Goal: Information Seeking & Learning: Learn about a topic

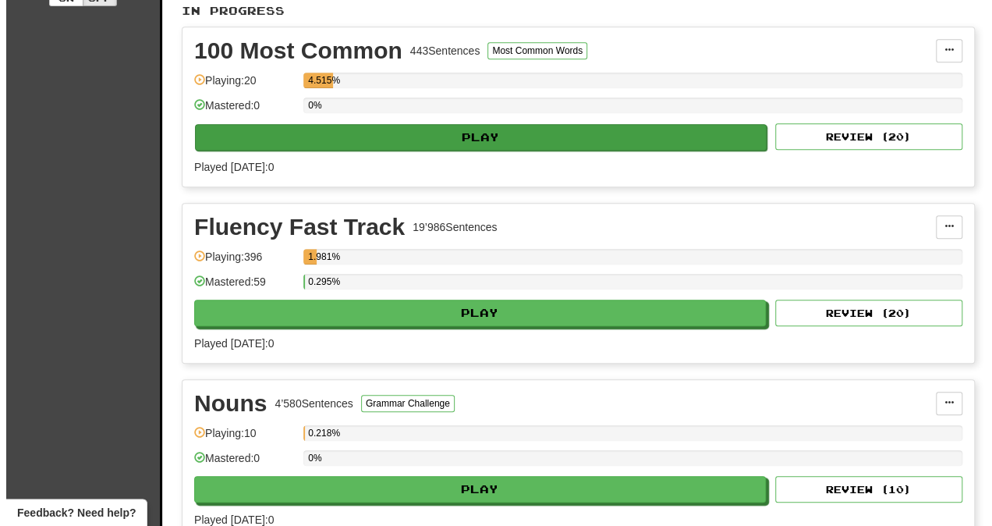
scroll to position [353, 0]
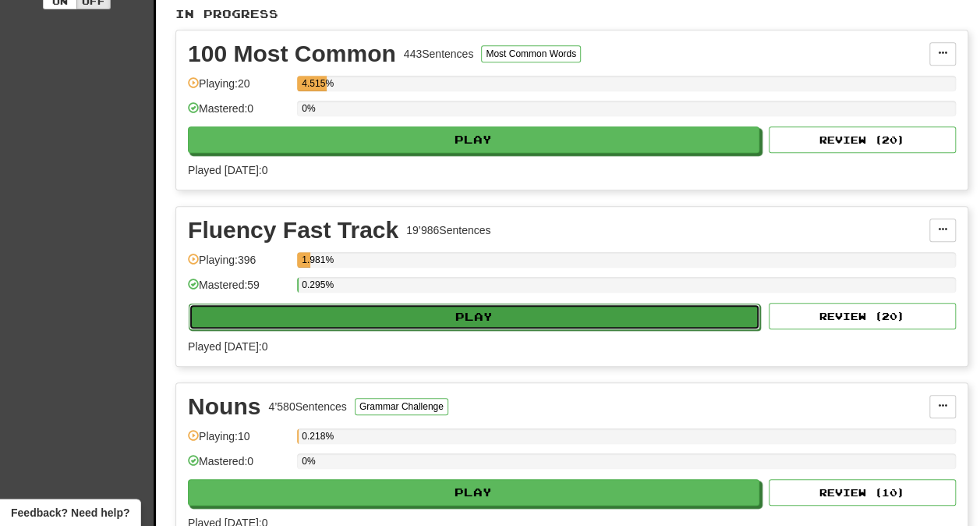
click at [426, 312] on button "Play" at bounding box center [475, 316] width 572 height 27
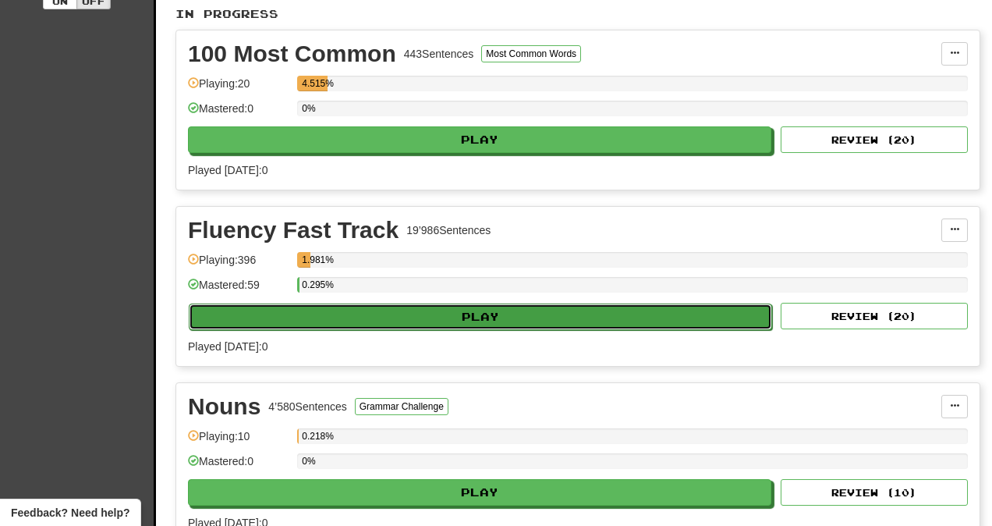
select select "**"
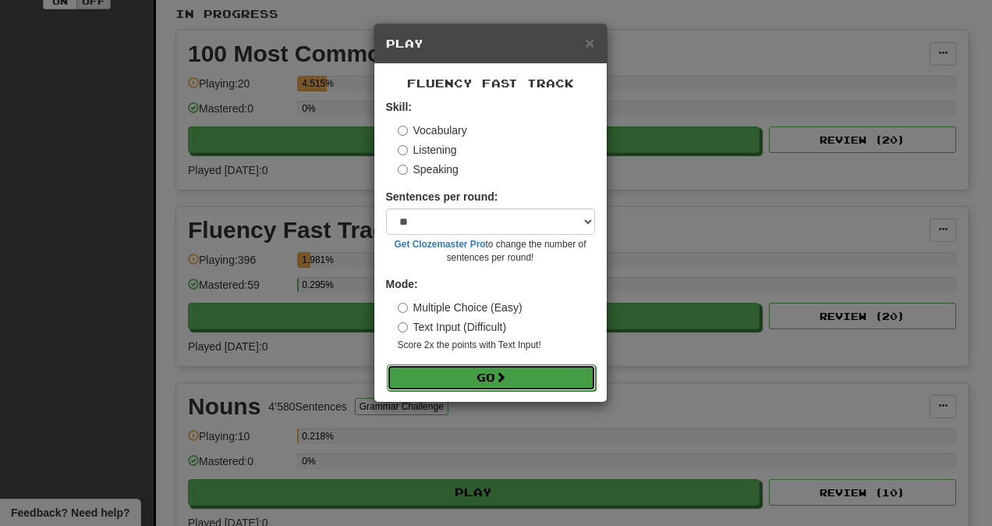
click at [484, 373] on button "Go" at bounding box center [491, 377] width 209 height 27
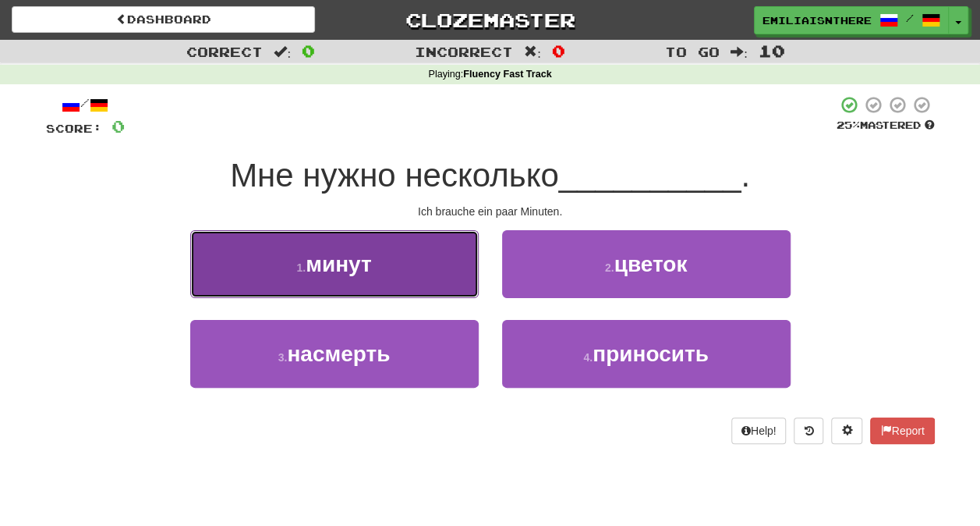
click at [381, 265] on button "1 . минут" at bounding box center [334, 264] width 289 height 68
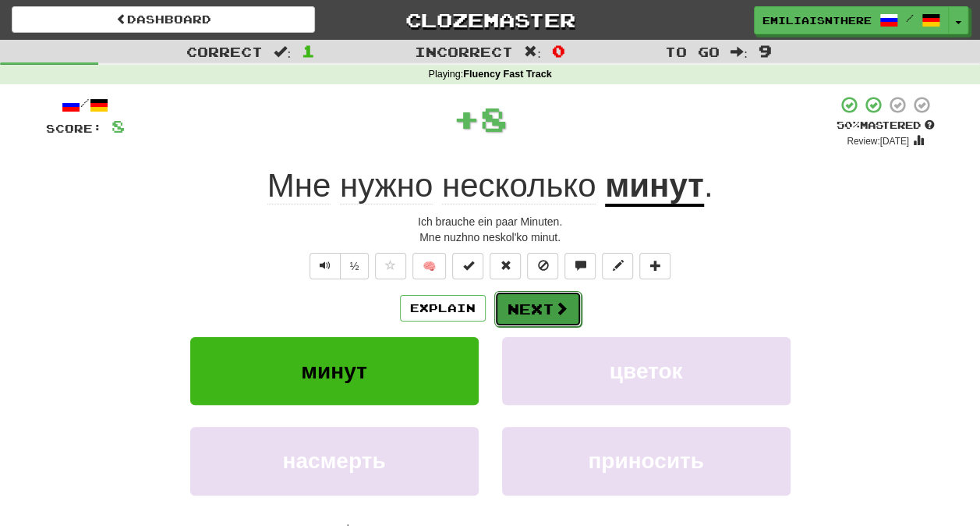
click at [530, 307] on button "Next" at bounding box center [538, 309] width 87 height 36
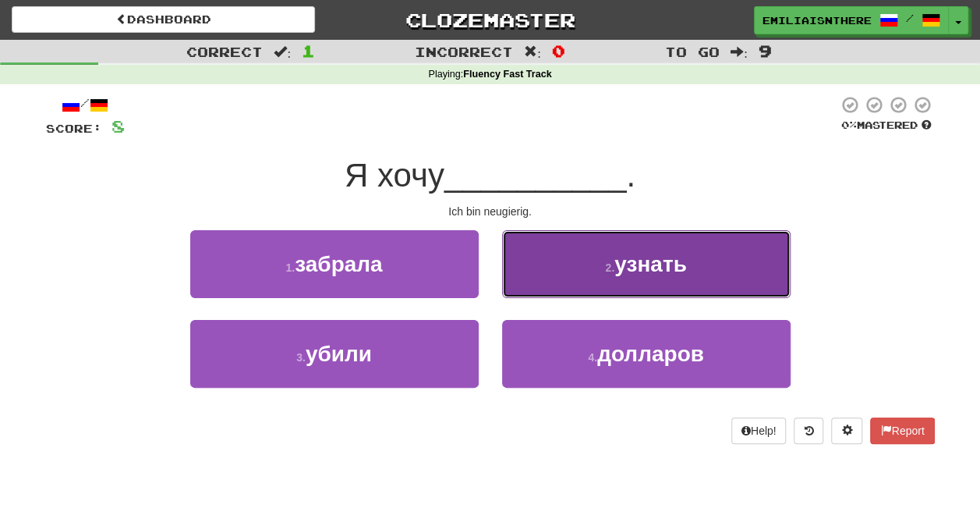
click at [615, 261] on span "узнать" at bounding box center [651, 264] width 73 height 24
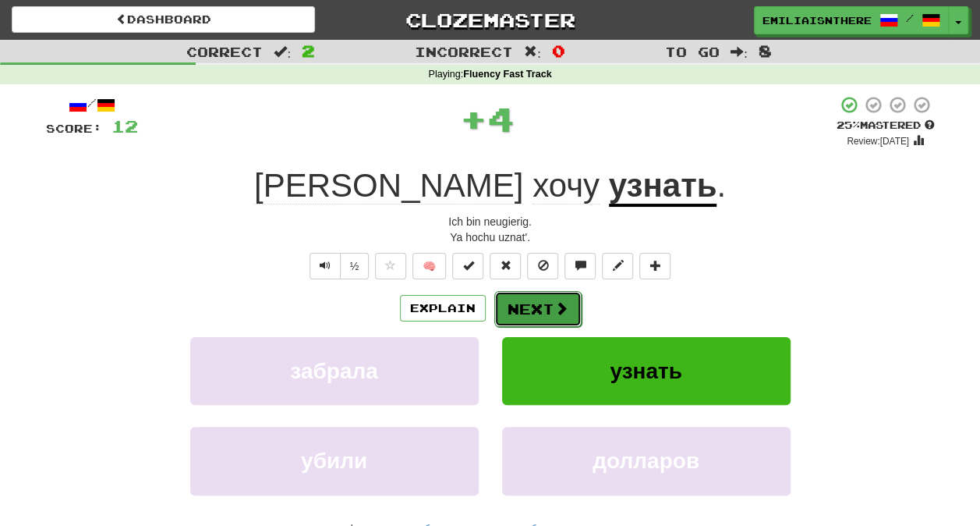
click at [524, 298] on button "Next" at bounding box center [538, 309] width 87 height 36
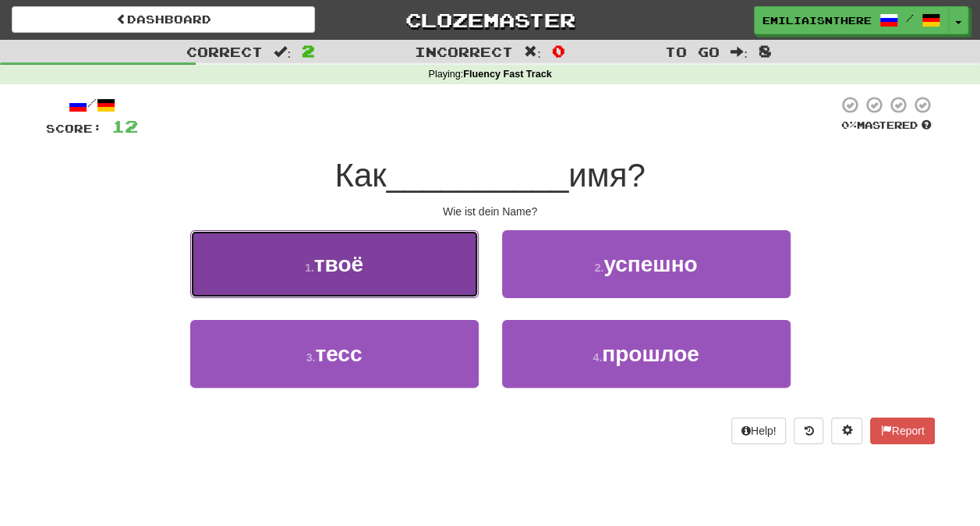
click at [368, 263] on button "1 . твоё" at bounding box center [334, 264] width 289 height 68
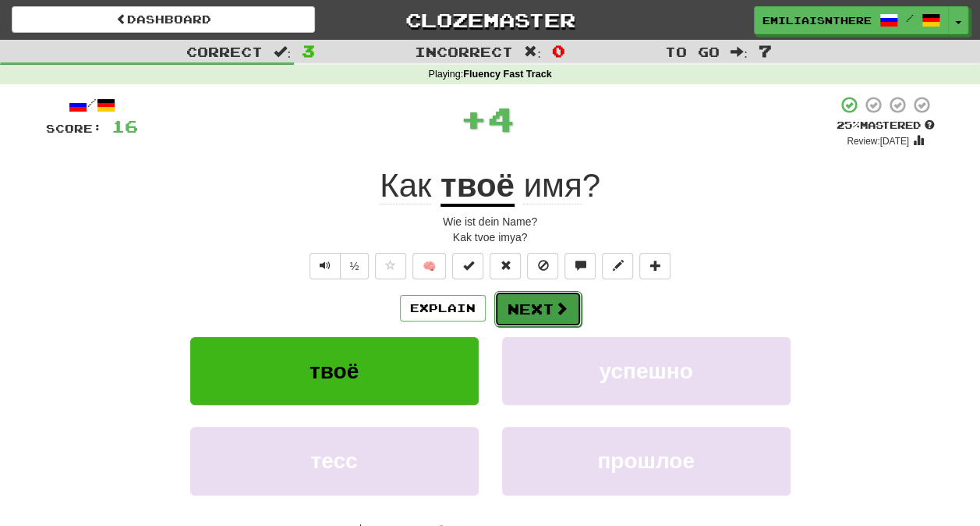
click at [510, 315] on button "Next" at bounding box center [538, 309] width 87 height 36
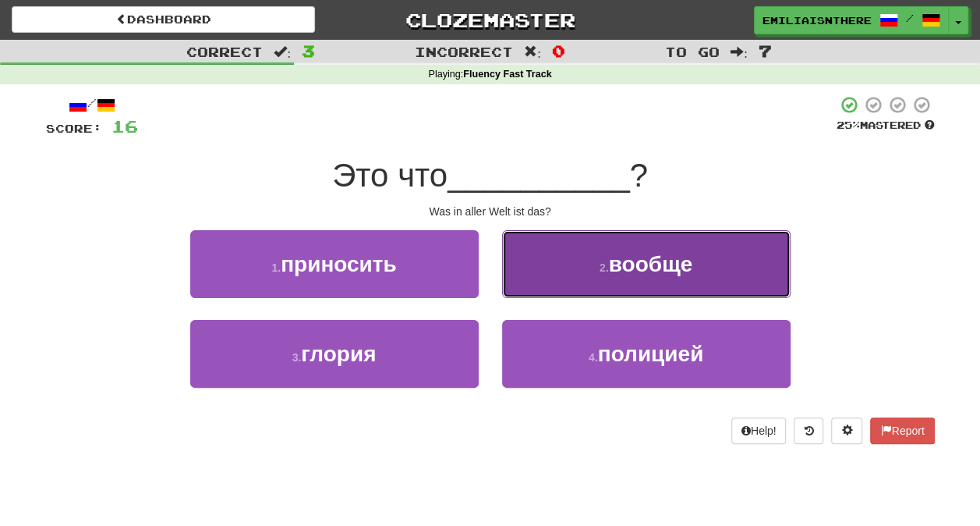
click at [633, 278] on button "2 . вообще" at bounding box center [646, 264] width 289 height 68
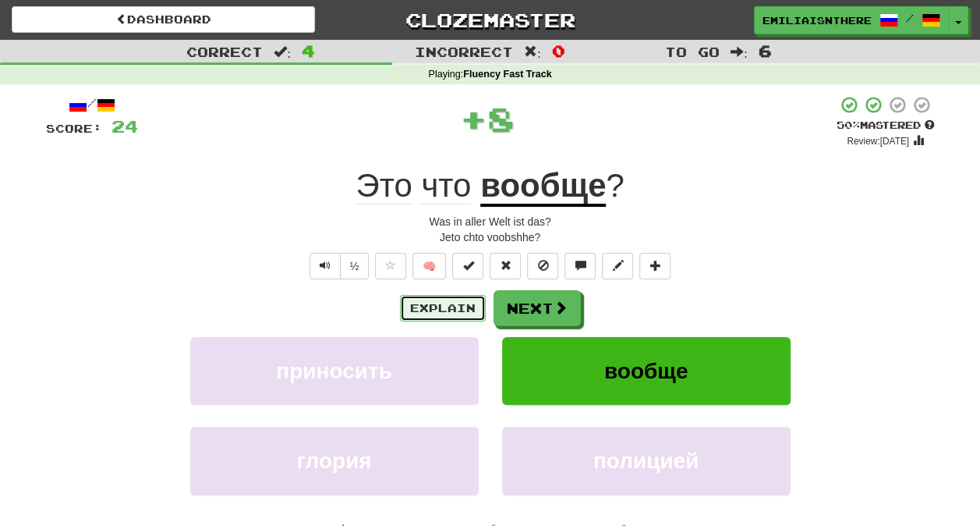
click at [453, 303] on button "Explain" at bounding box center [443, 308] width 86 height 27
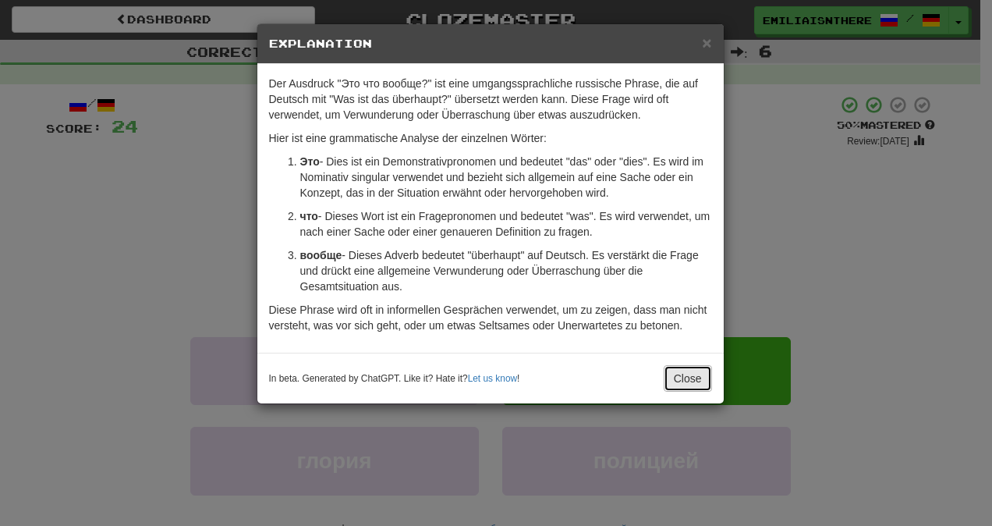
click at [694, 381] on button "Close" at bounding box center [688, 378] width 48 height 27
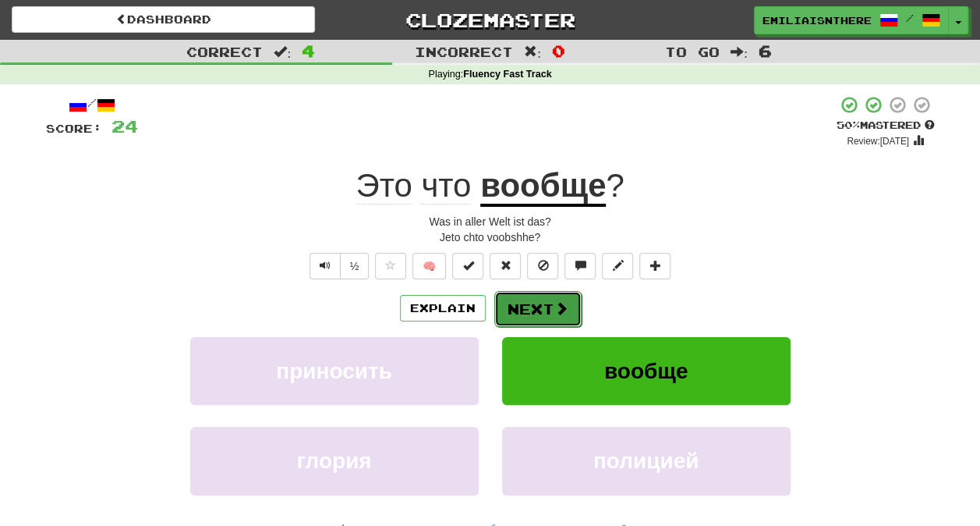
click at [530, 313] on button "Next" at bounding box center [538, 309] width 87 height 36
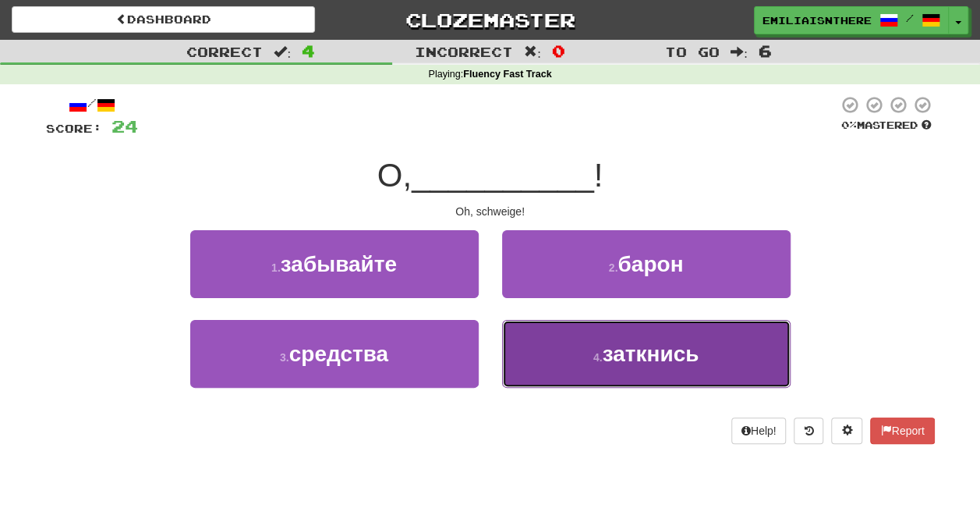
click at [683, 367] on button "4 . заткнись" at bounding box center [646, 354] width 289 height 68
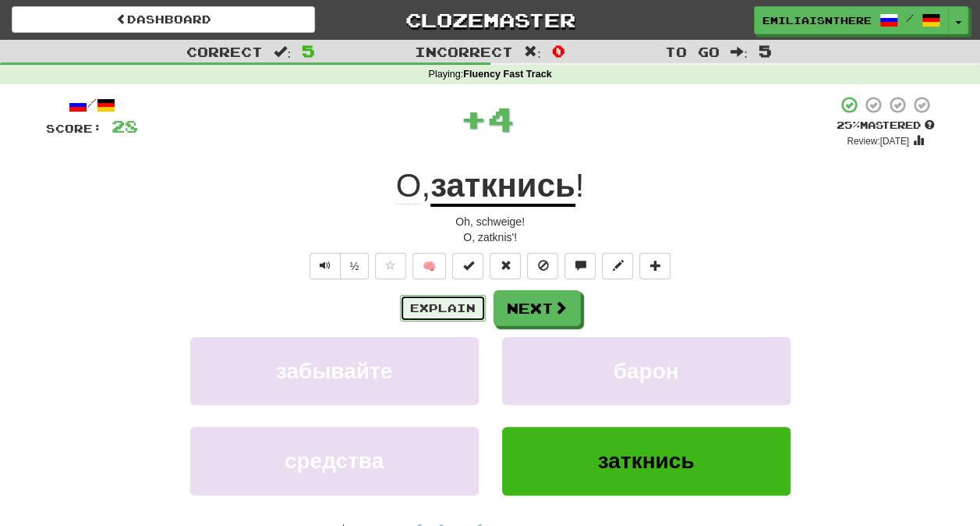
click at [429, 309] on button "Explain" at bounding box center [443, 308] width 86 height 27
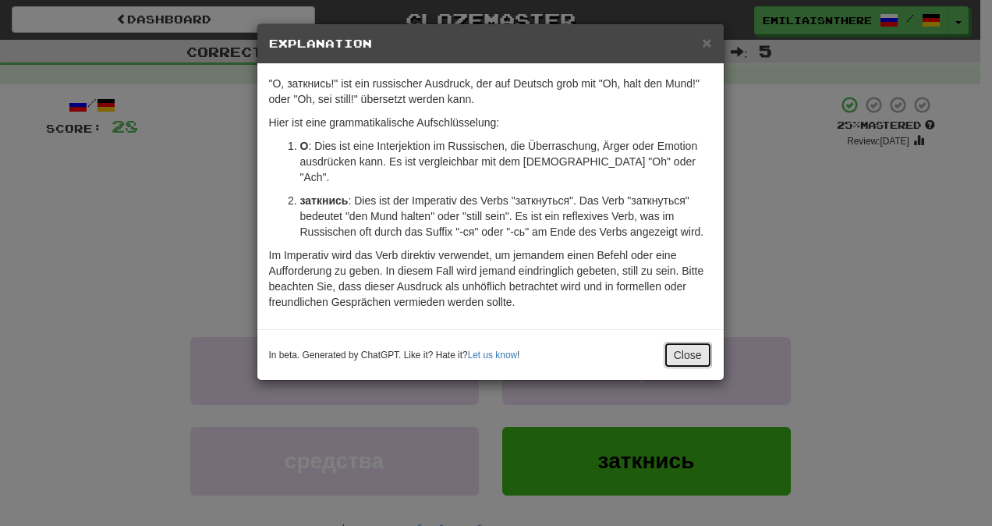
click at [691, 342] on button "Close" at bounding box center [688, 355] width 48 height 27
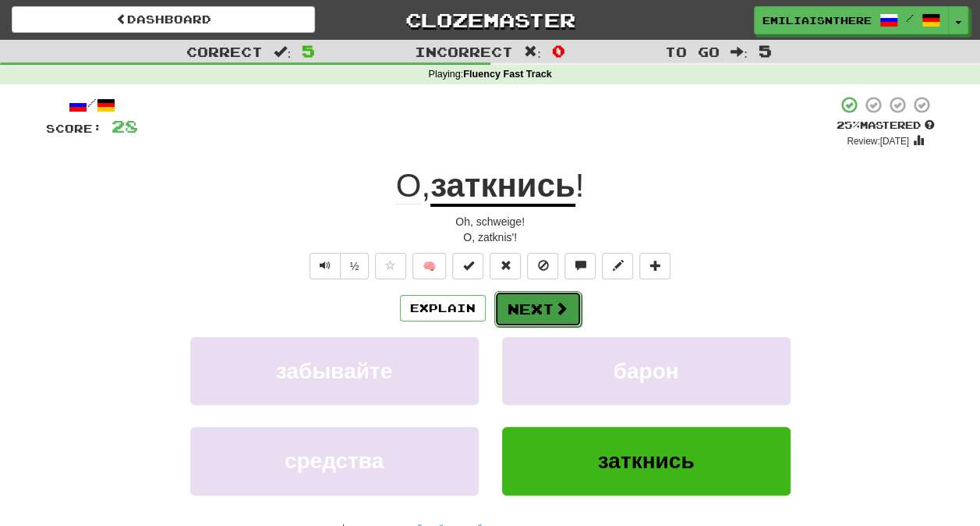
click at [541, 299] on button "Next" at bounding box center [538, 309] width 87 height 36
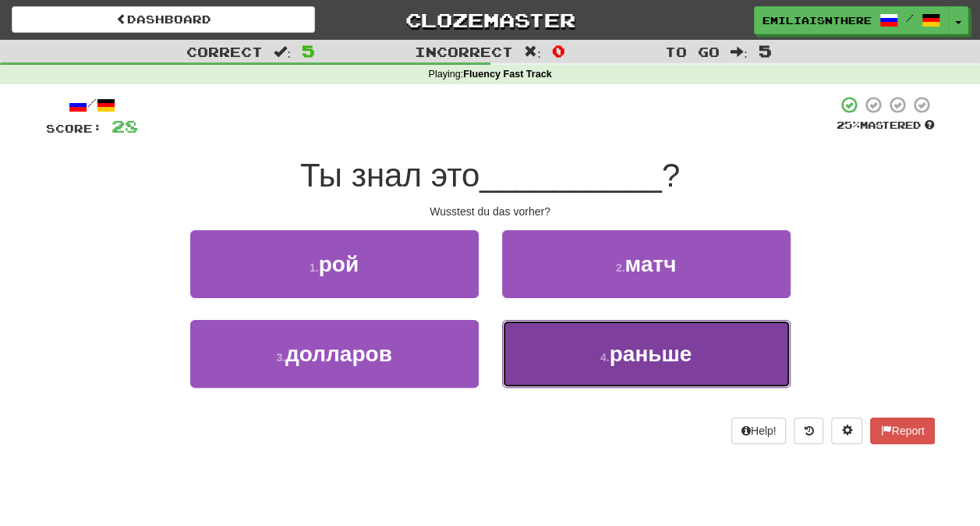
click at [572, 353] on button "4 . раньше" at bounding box center [646, 354] width 289 height 68
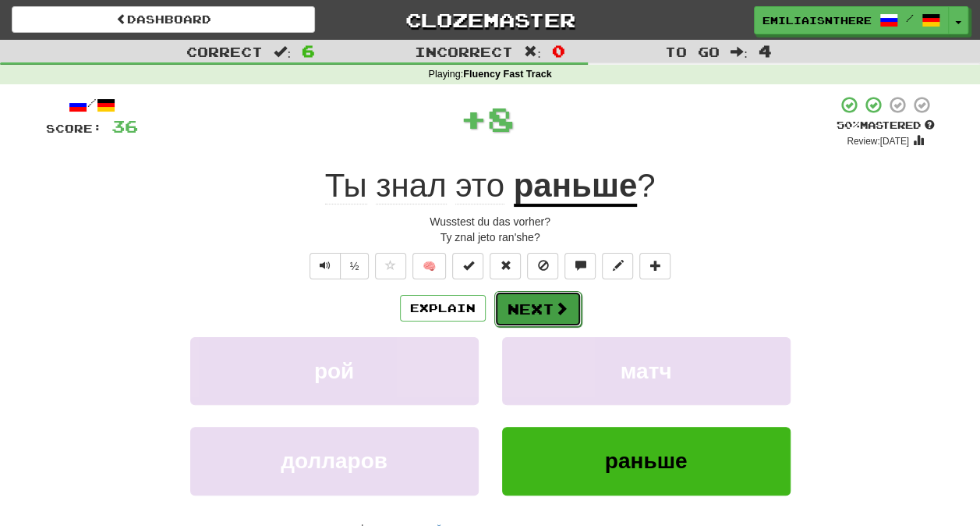
click at [551, 321] on button "Next" at bounding box center [538, 309] width 87 height 36
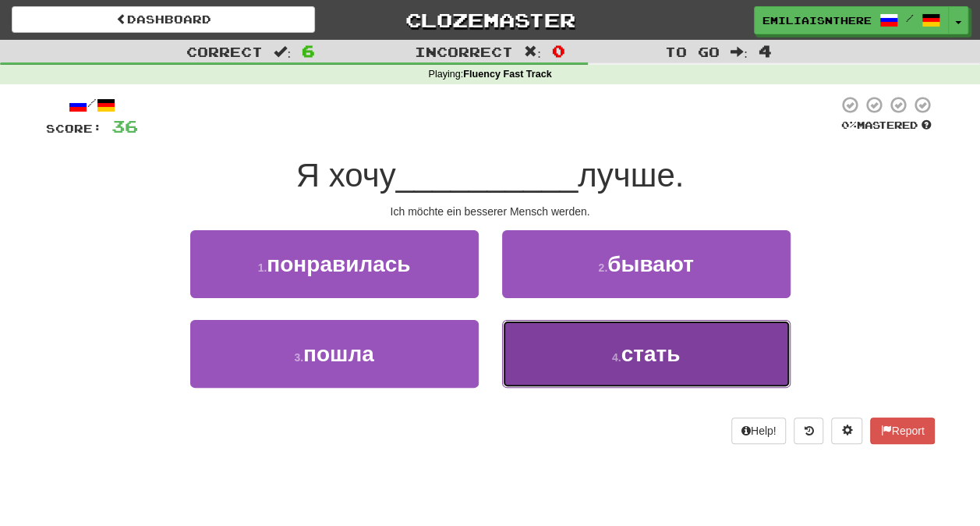
click at [593, 337] on button "4 . стать" at bounding box center [646, 354] width 289 height 68
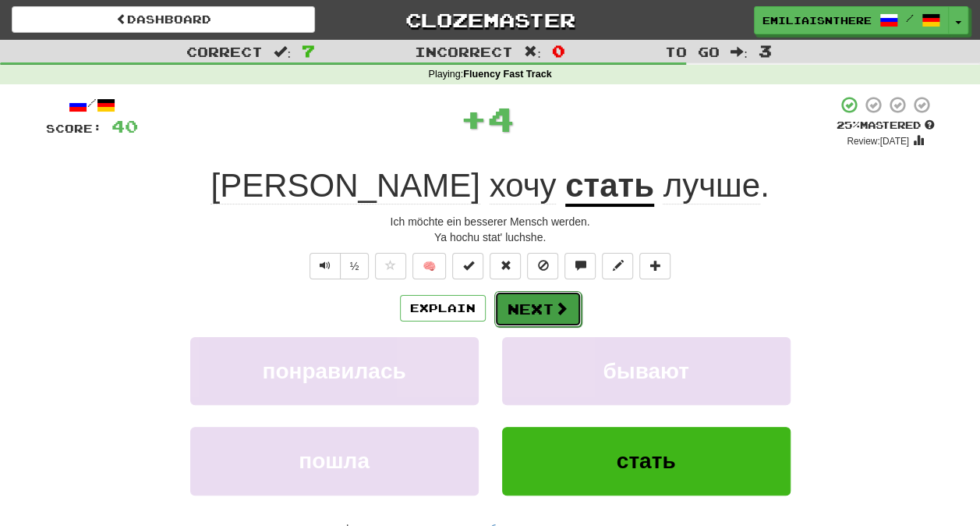
click at [522, 310] on button "Next" at bounding box center [538, 309] width 87 height 36
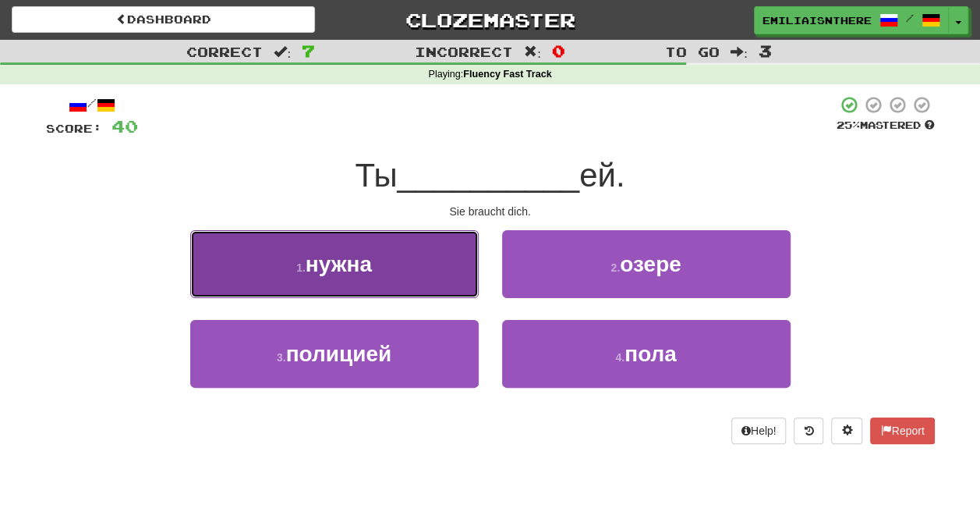
click at [366, 273] on span "нужна" at bounding box center [339, 264] width 66 height 24
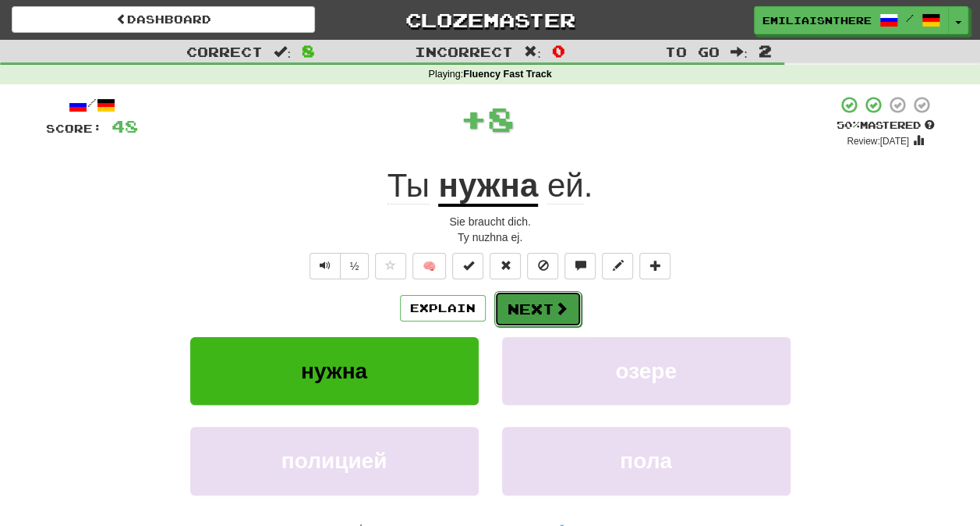
click at [523, 305] on button "Next" at bounding box center [538, 309] width 87 height 36
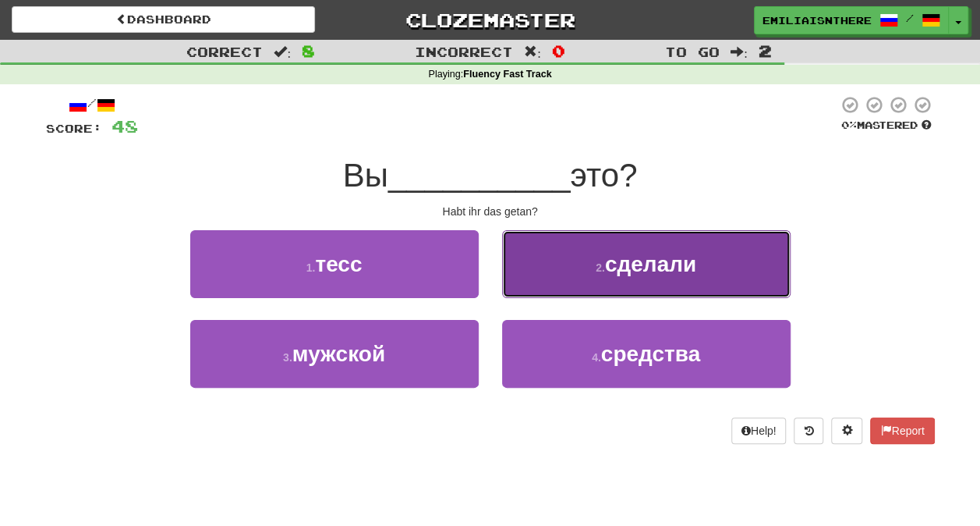
click at [607, 253] on span "сделали" at bounding box center [650, 264] width 91 height 24
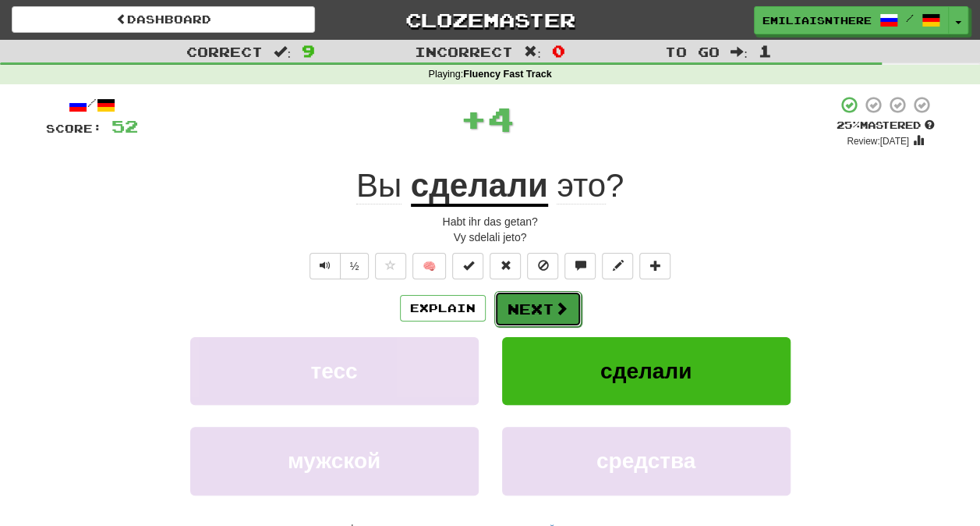
click at [522, 309] on button "Next" at bounding box center [538, 309] width 87 height 36
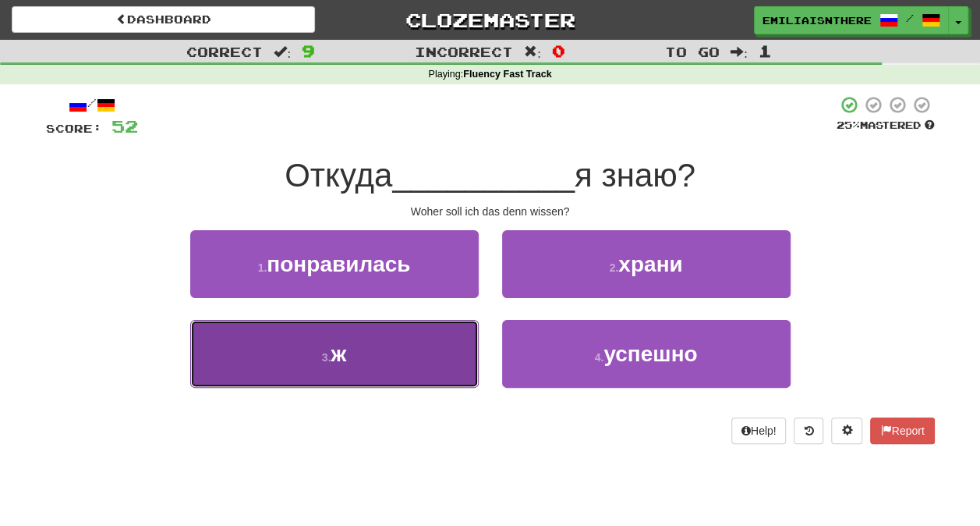
click at [409, 348] on button "3 . ж" at bounding box center [334, 354] width 289 height 68
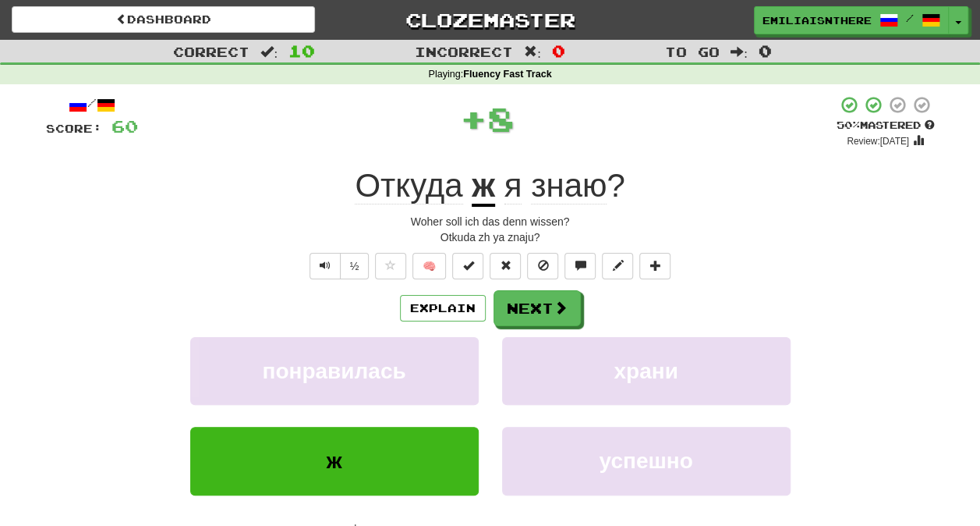
click at [448, 286] on div "/ Score: 60 + 8 50 % Mastered Review: [DATE] Откуда ж я знаю ? Woher soll ich d…" at bounding box center [490, 347] width 889 height 505
click at [445, 302] on button "Explain" at bounding box center [443, 308] width 86 height 27
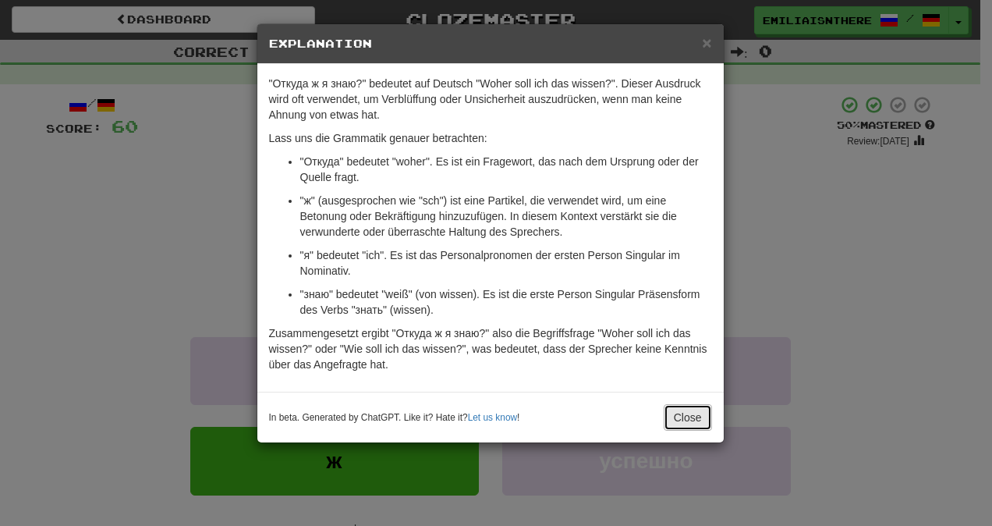
click at [704, 415] on button "Close" at bounding box center [688, 417] width 48 height 27
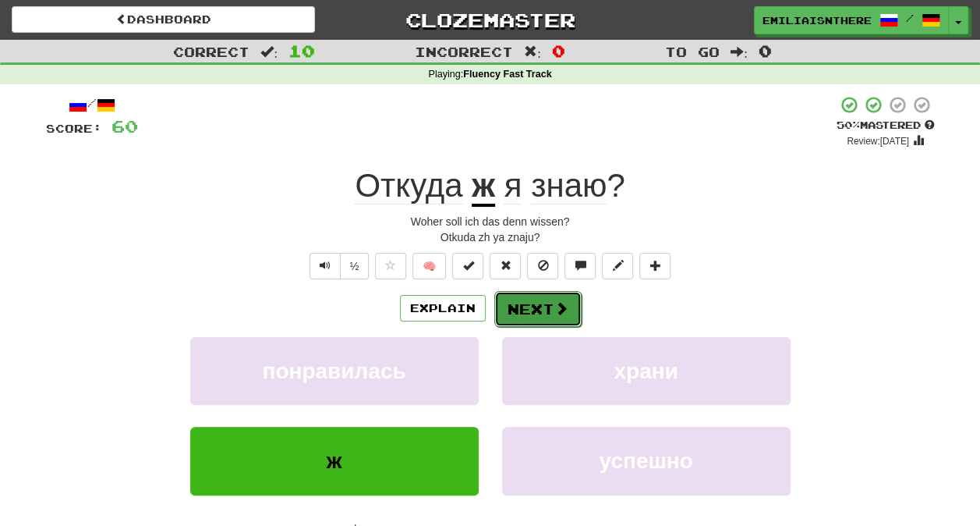
click at [541, 304] on button "Next" at bounding box center [538, 309] width 87 height 36
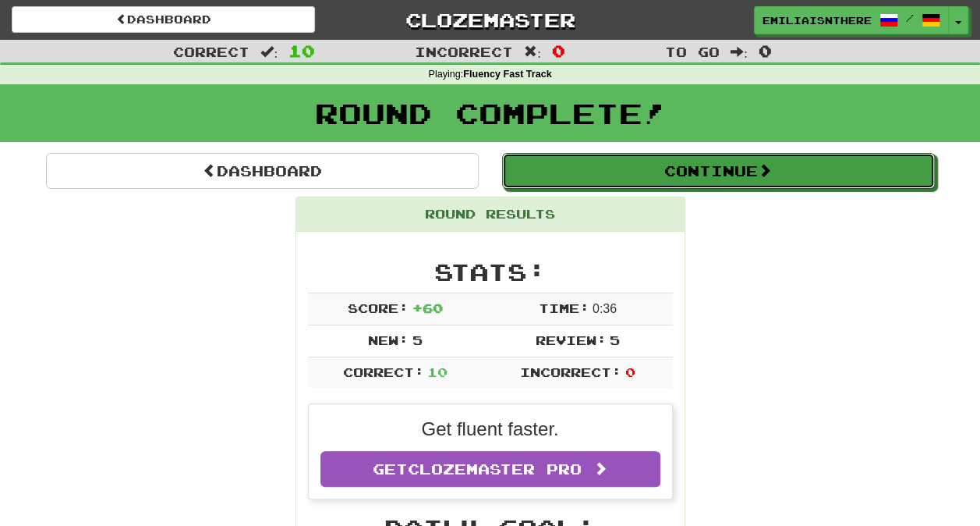
drag, startPoint x: 628, startPoint y: 157, endPoint x: 860, endPoint y: 310, distance: 278.2
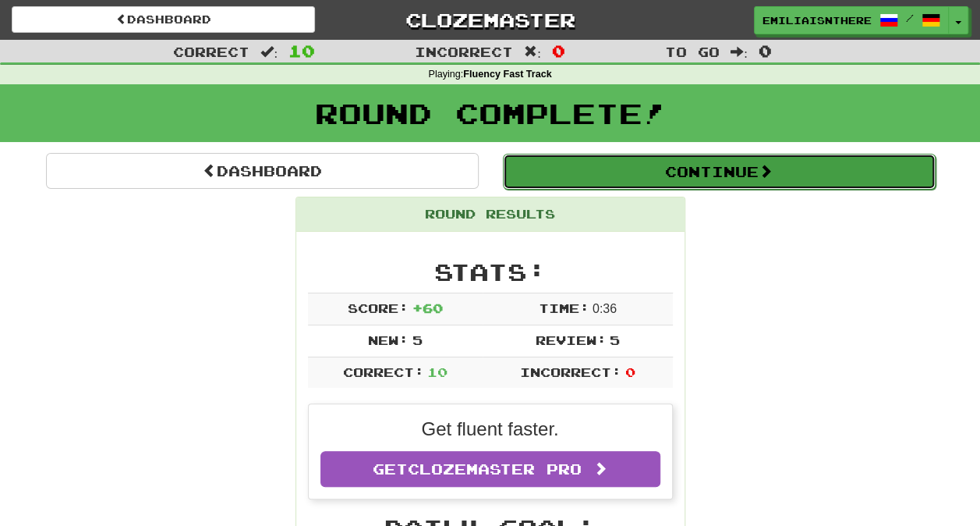
click at [749, 170] on button "Continue" at bounding box center [719, 172] width 433 height 36
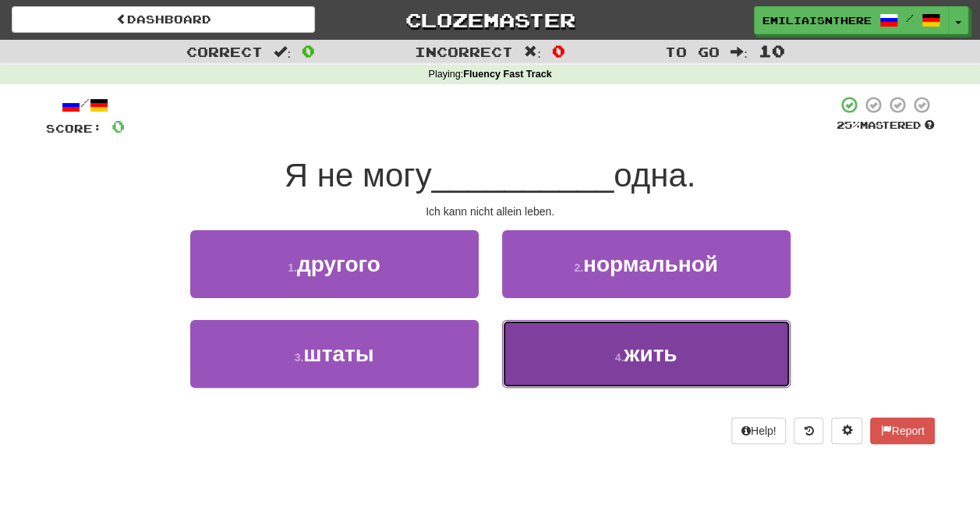
click at [641, 340] on button "4 . жить" at bounding box center [646, 354] width 289 height 68
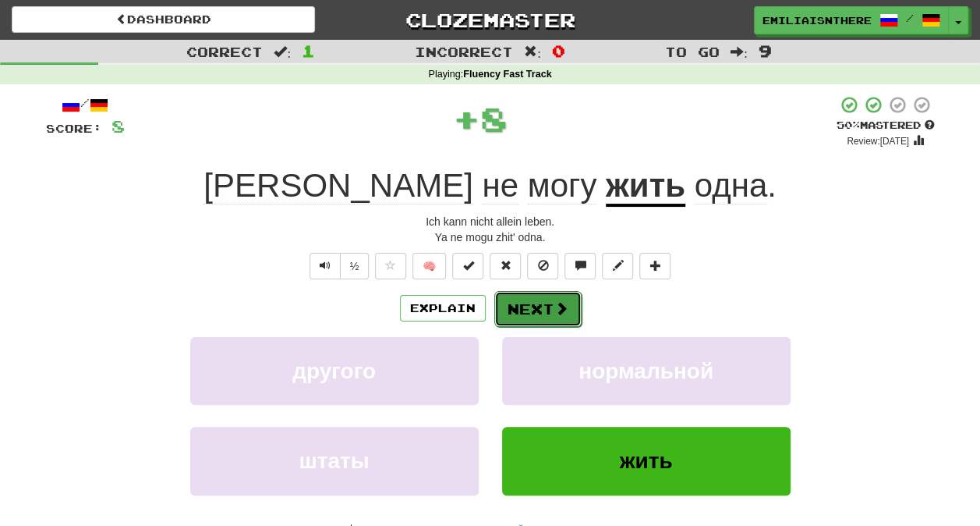
click at [534, 312] on button "Next" at bounding box center [538, 309] width 87 height 36
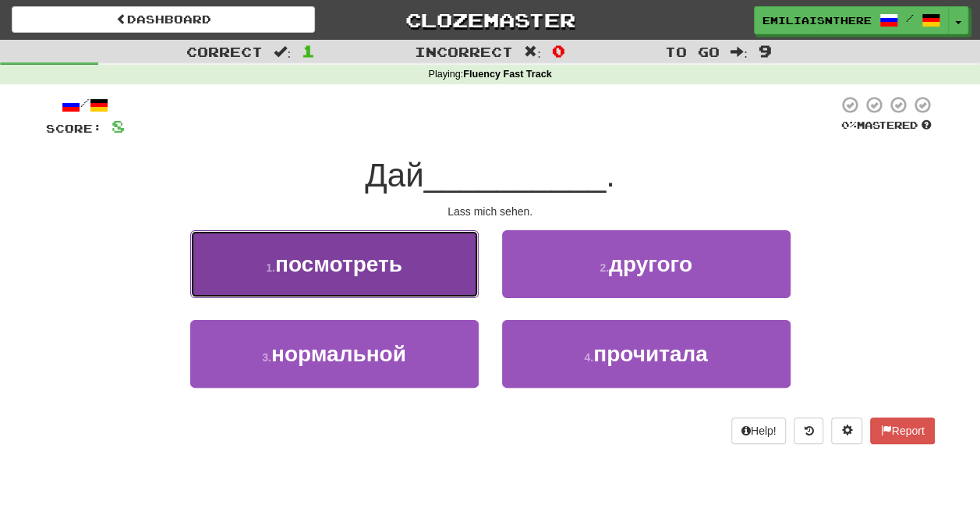
click at [407, 273] on button "1 . посмотреть" at bounding box center [334, 264] width 289 height 68
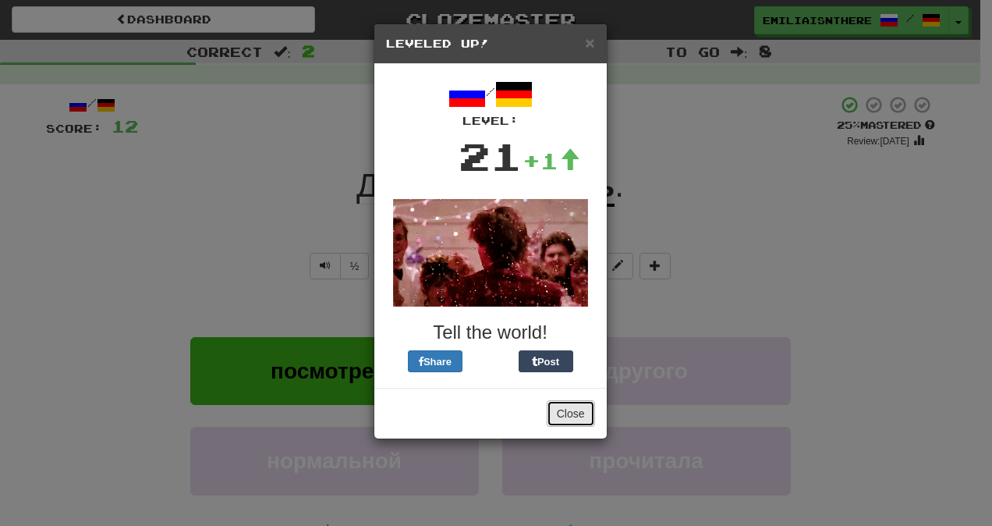
click at [569, 412] on button "Close" at bounding box center [571, 413] width 48 height 27
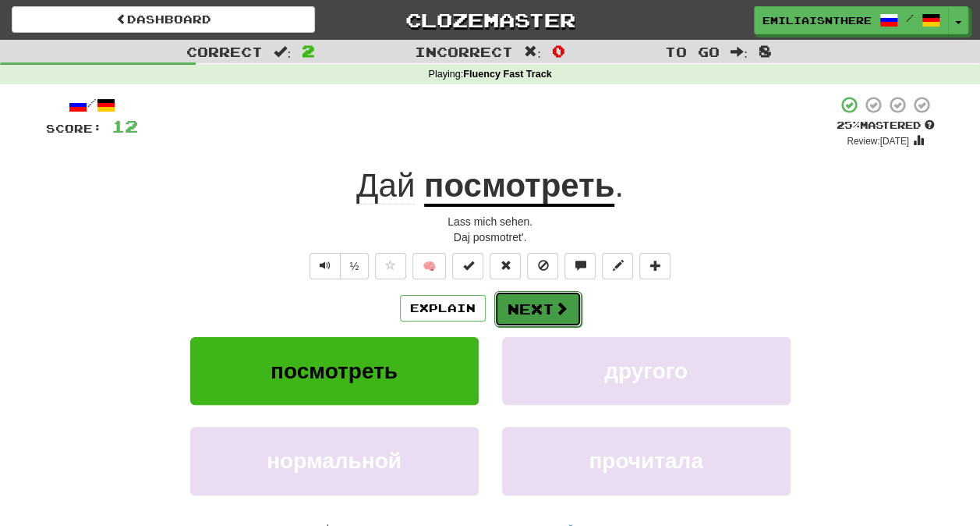
click at [551, 300] on button "Next" at bounding box center [538, 309] width 87 height 36
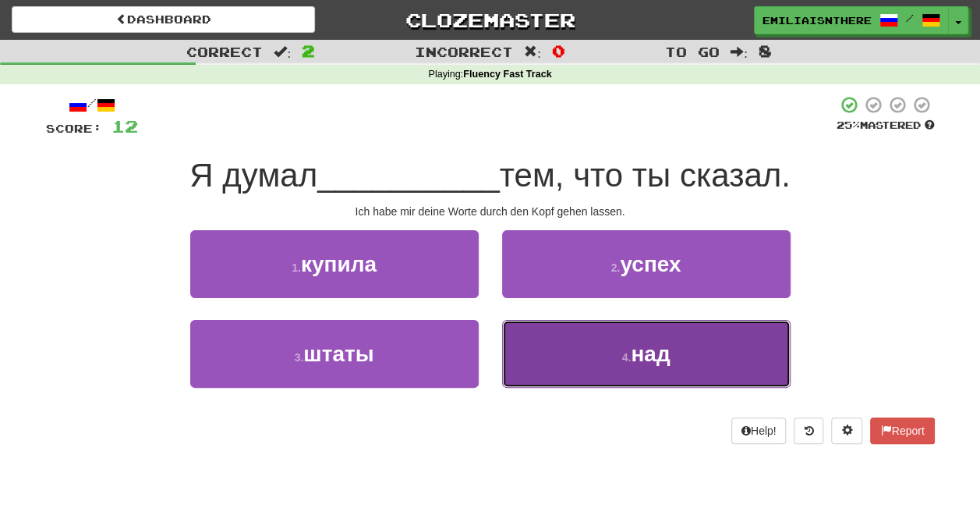
click at [596, 345] on button "4 . над" at bounding box center [646, 354] width 289 height 68
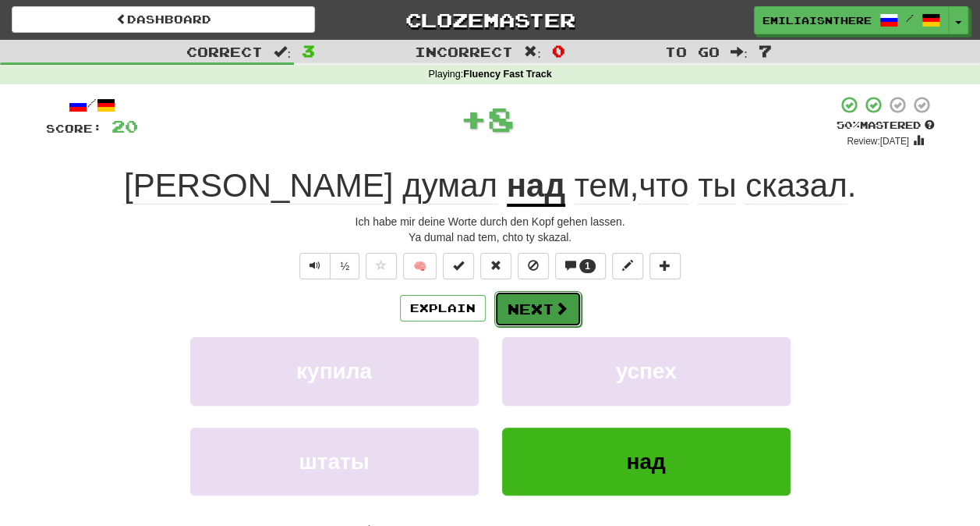
click at [531, 318] on button "Next" at bounding box center [538, 309] width 87 height 36
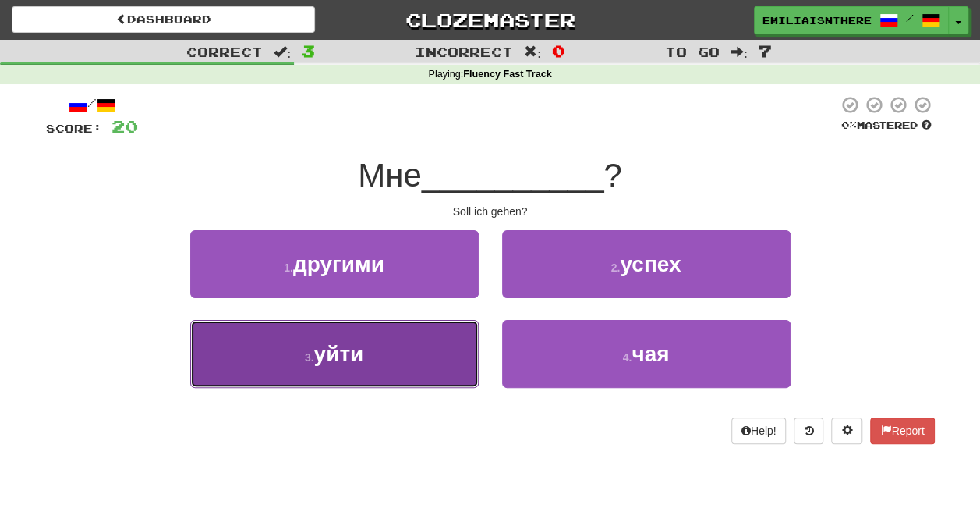
click at [368, 354] on button "3 . уйти" at bounding box center [334, 354] width 289 height 68
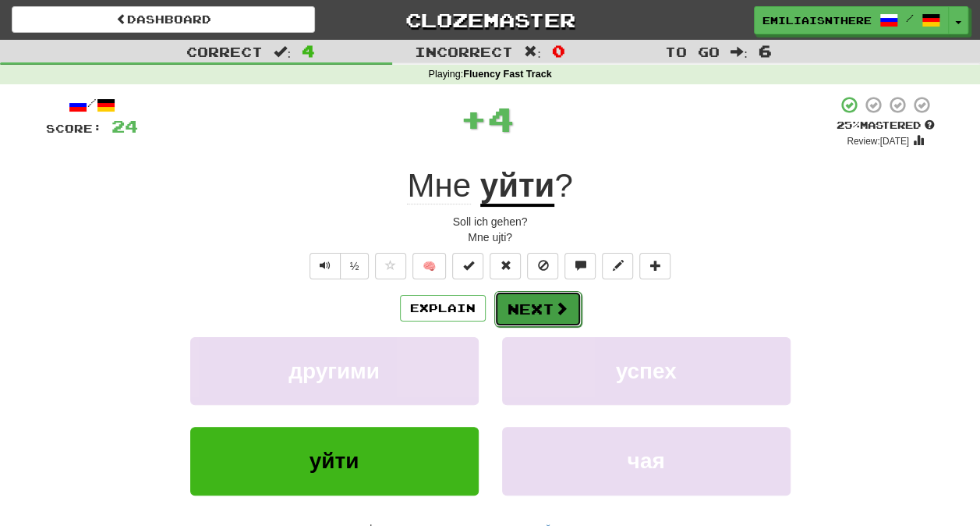
click at [527, 311] on button "Next" at bounding box center [538, 309] width 87 height 36
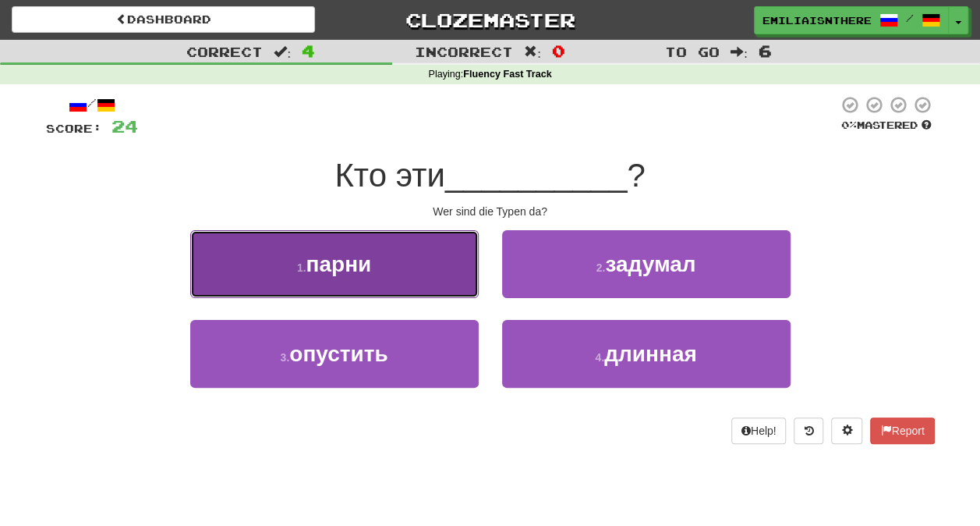
click at [407, 267] on button "1 . парни" at bounding box center [334, 264] width 289 height 68
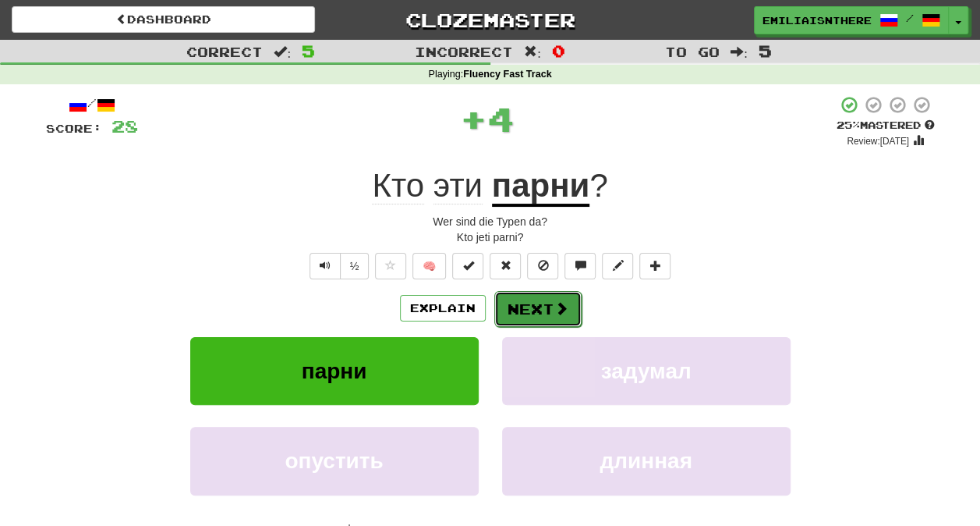
click at [516, 296] on button "Next" at bounding box center [538, 309] width 87 height 36
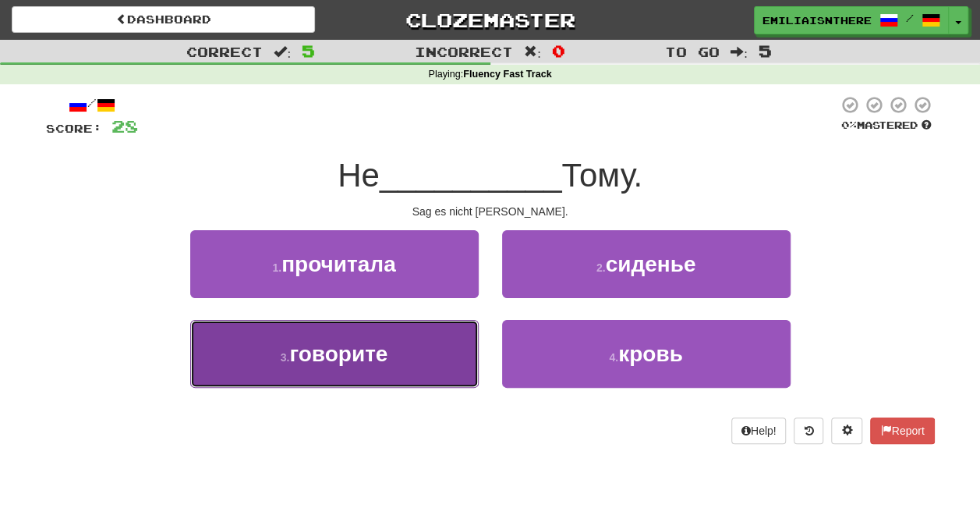
click at [372, 360] on span "говорите" at bounding box center [338, 354] width 98 height 24
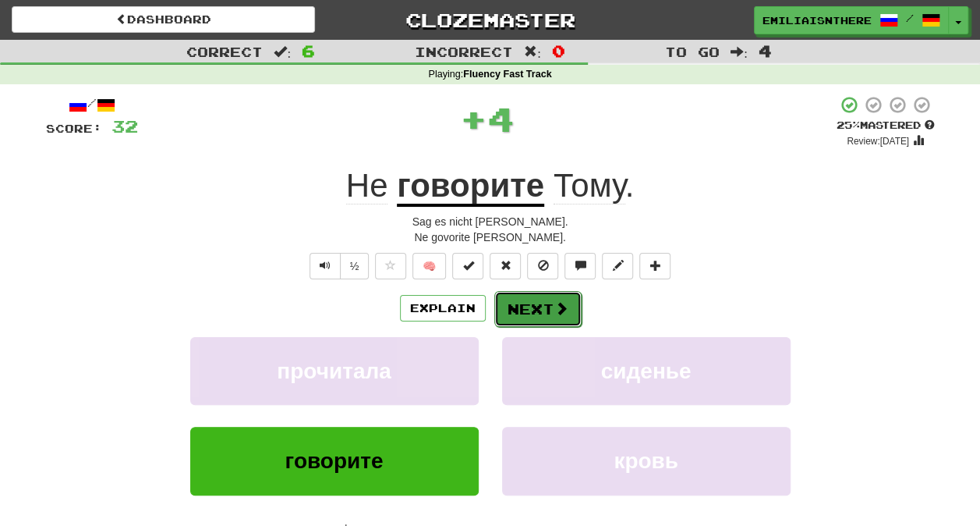
click at [510, 309] on button "Next" at bounding box center [538, 309] width 87 height 36
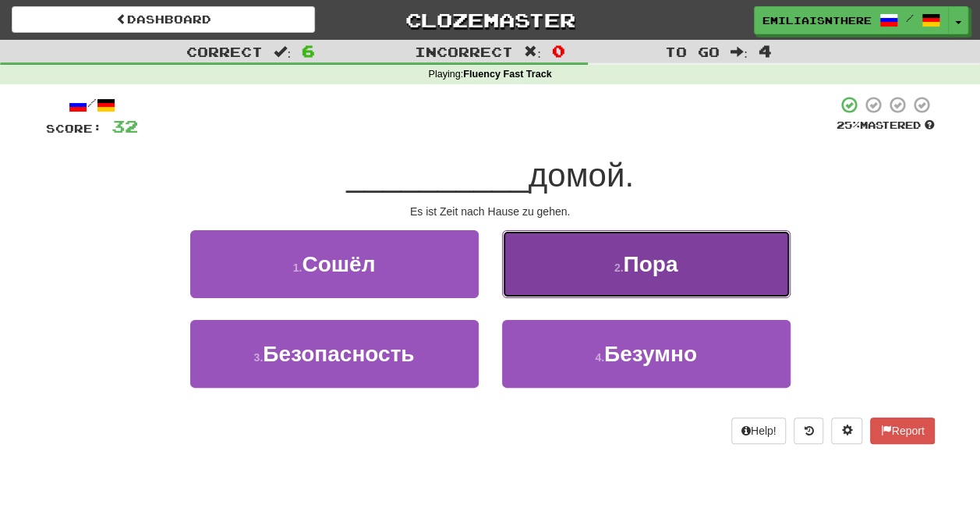
click at [647, 282] on button "2 . Пора" at bounding box center [646, 264] width 289 height 68
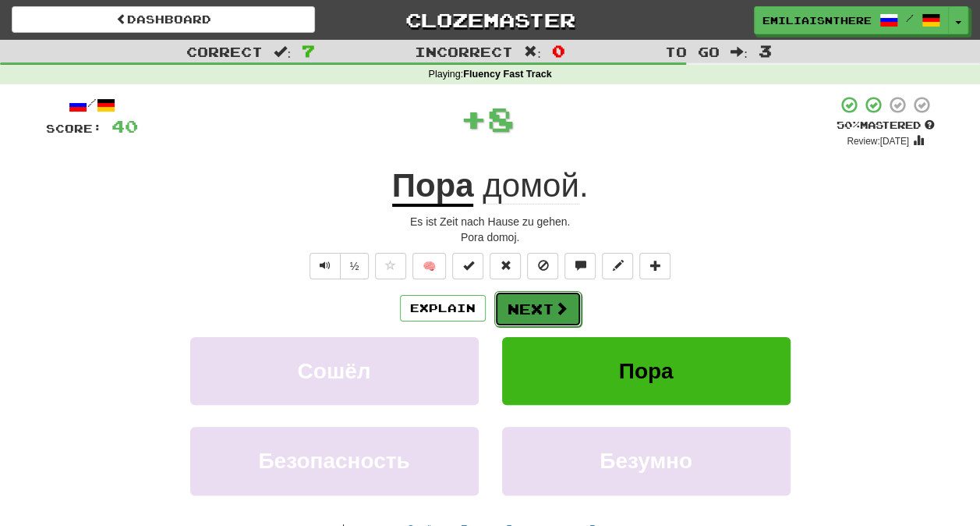
click at [533, 315] on button "Next" at bounding box center [538, 309] width 87 height 36
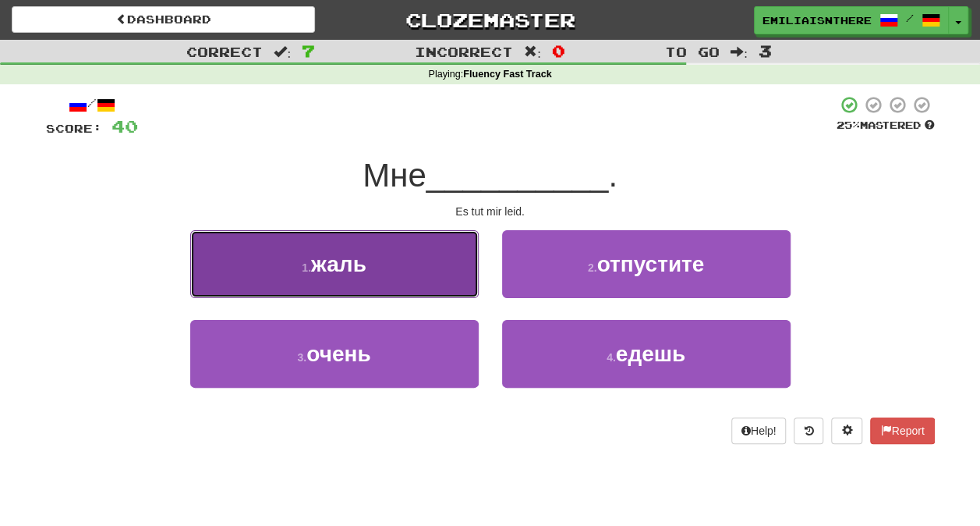
click at [417, 273] on button "1 . жаль" at bounding box center [334, 264] width 289 height 68
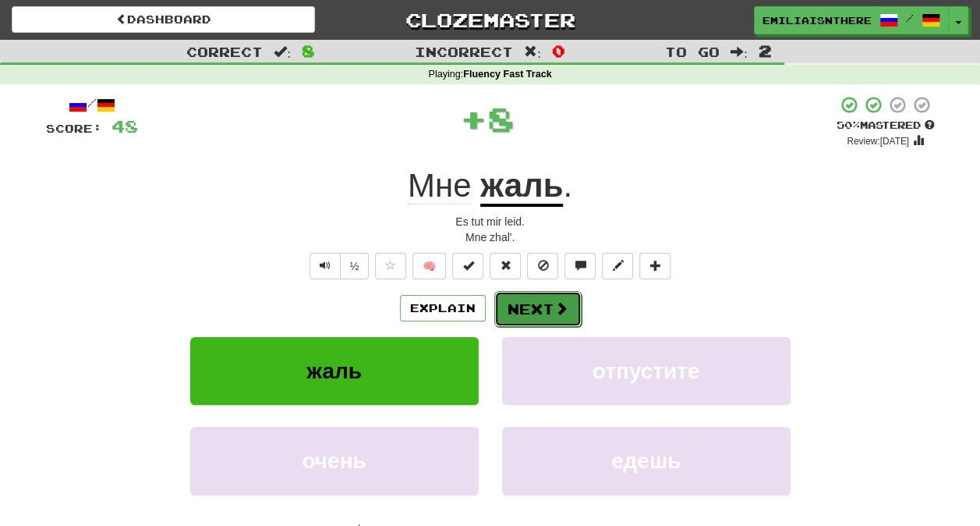
click at [543, 318] on button "Next" at bounding box center [538, 309] width 87 height 36
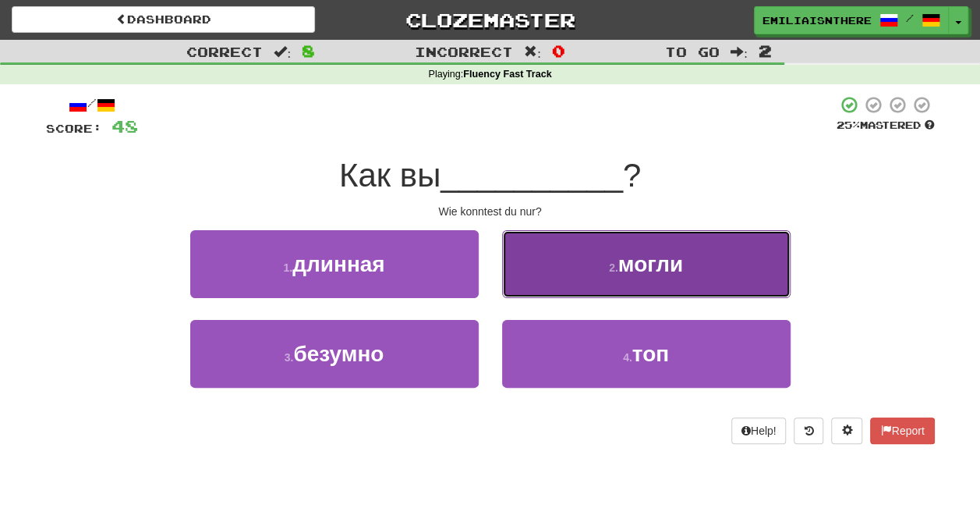
click at [624, 271] on span "могли" at bounding box center [651, 264] width 65 height 24
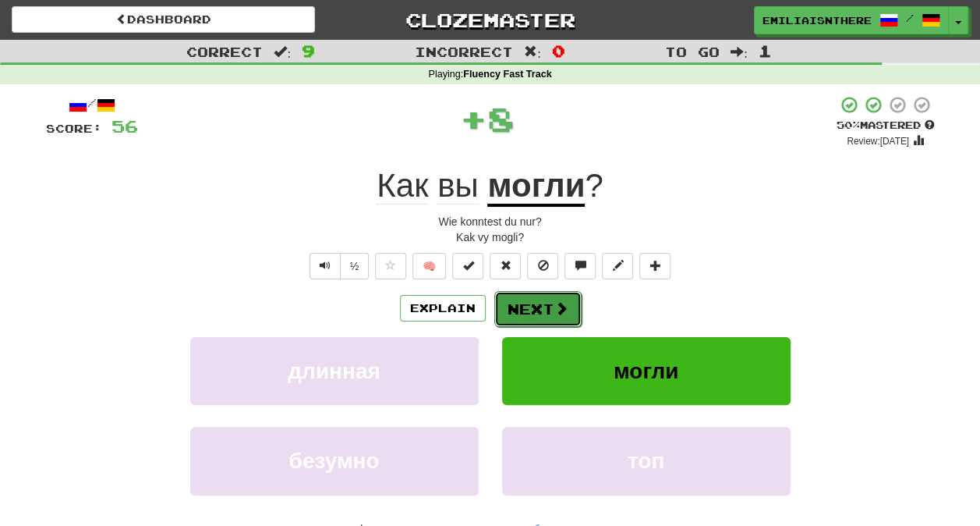
click at [541, 311] on button "Next" at bounding box center [538, 309] width 87 height 36
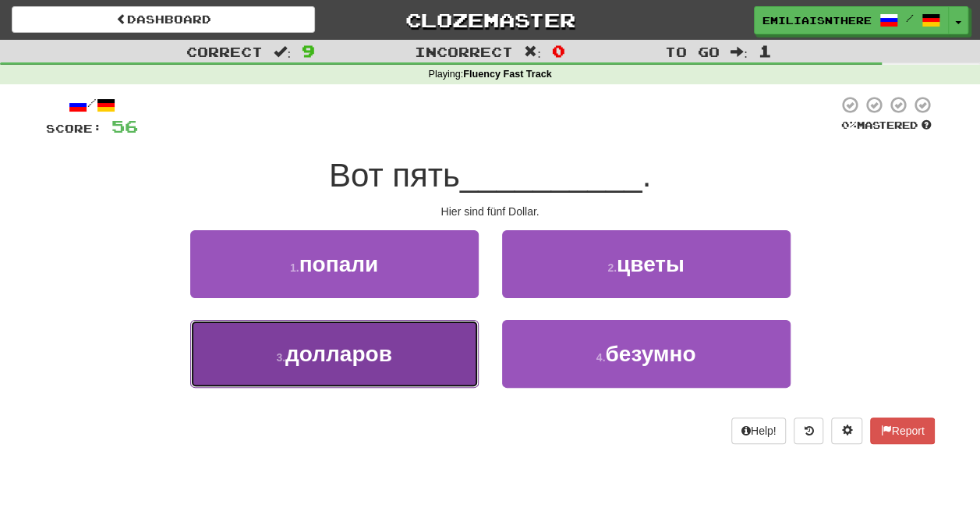
click at [349, 353] on span "долларов" at bounding box center [338, 354] width 107 height 24
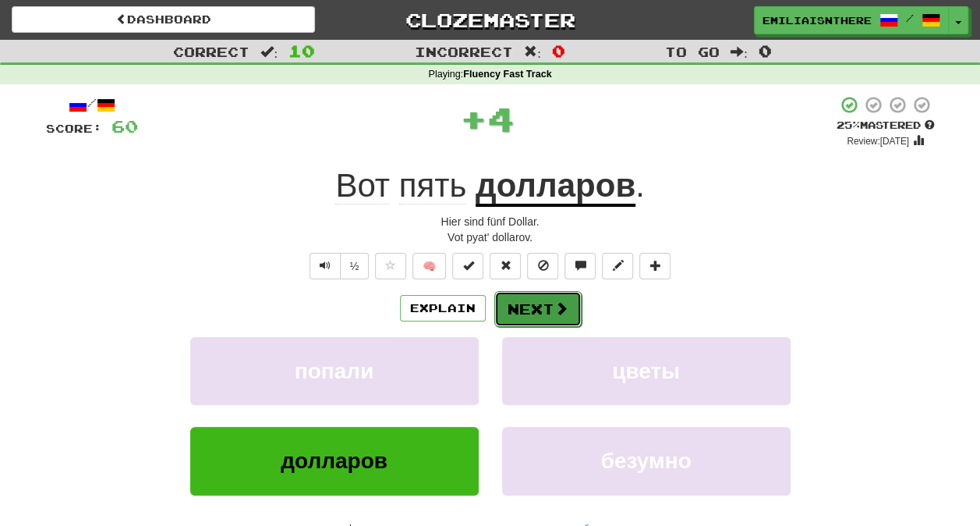
click at [556, 293] on button "Next" at bounding box center [538, 309] width 87 height 36
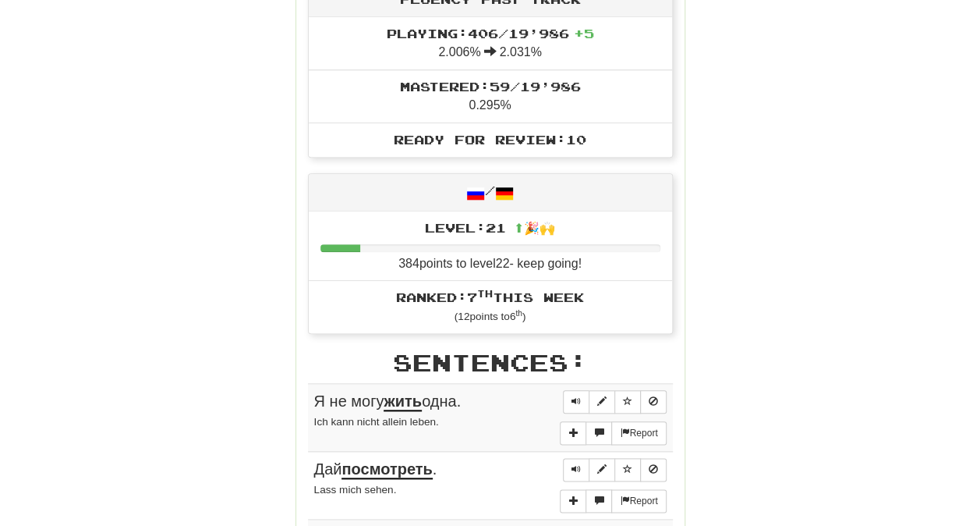
scroll to position [672, 0]
